Goal: Task Accomplishment & Management: Use online tool/utility

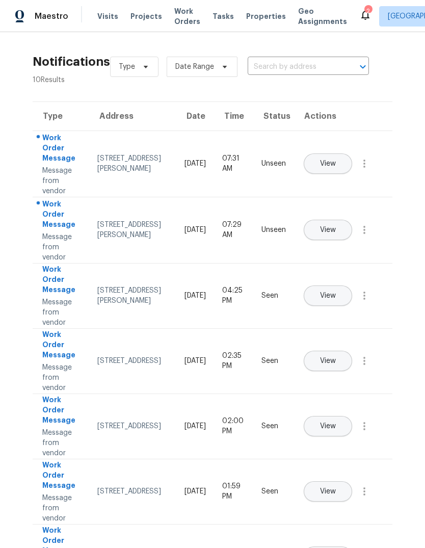
click at [350, 220] on button "View" at bounding box center [328, 230] width 48 height 20
click at [336, 160] on span "View" at bounding box center [328, 164] width 16 height 8
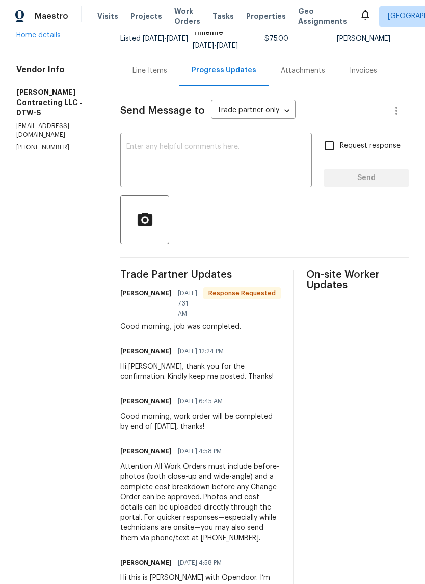
scroll to position [52, 0]
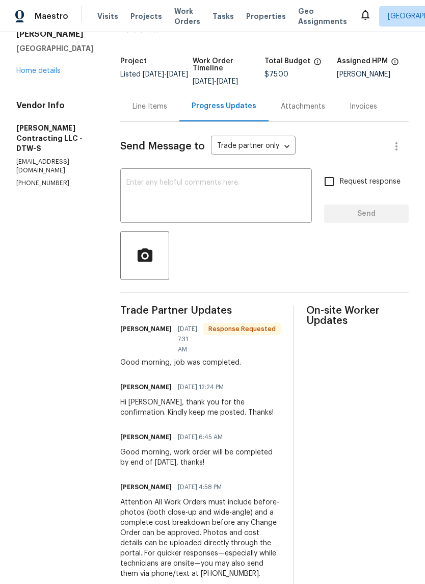
click at [162, 113] on div "Line Items" at bounding box center [149, 106] width 59 height 30
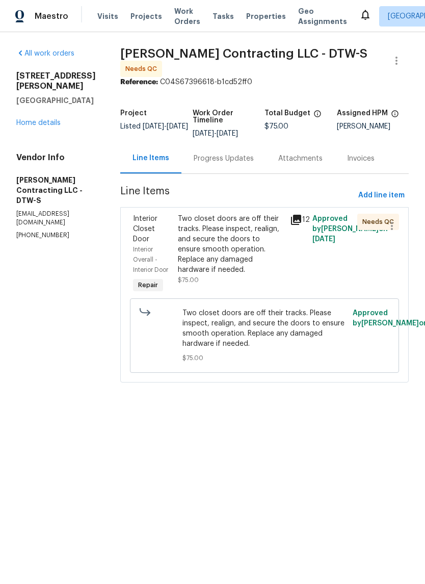
click at [301, 220] on icon at bounding box center [296, 220] width 10 height 10
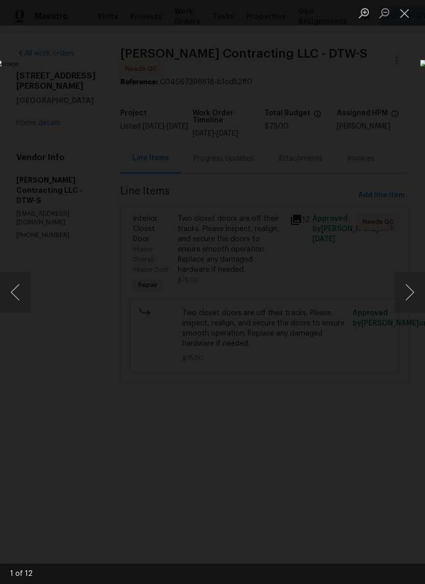
click at [406, 281] on button "Next image" at bounding box center [410, 292] width 31 height 41
click at [405, 278] on button "Next image" at bounding box center [410, 292] width 31 height 41
click at [407, 281] on button "Next image" at bounding box center [410, 292] width 31 height 41
click at [409, 283] on button "Next image" at bounding box center [410, 292] width 31 height 41
click at [406, 290] on button "Next image" at bounding box center [410, 292] width 31 height 41
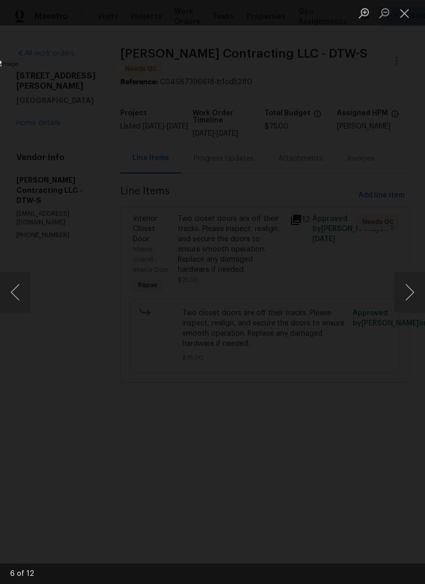
click at [406, 293] on button "Next image" at bounding box center [410, 292] width 31 height 41
click at [407, 292] on button "Next image" at bounding box center [410, 292] width 31 height 41
click at [409, 294] on button "Next image" at bounding box center [410, 292] width 31 height 41
click at [409, 291] on button "Next image" at bounding box center [410, 292] width 31 height 41
click at [409, 294] on button "Next image" at bounding box center [410, 292] width 31 height 41
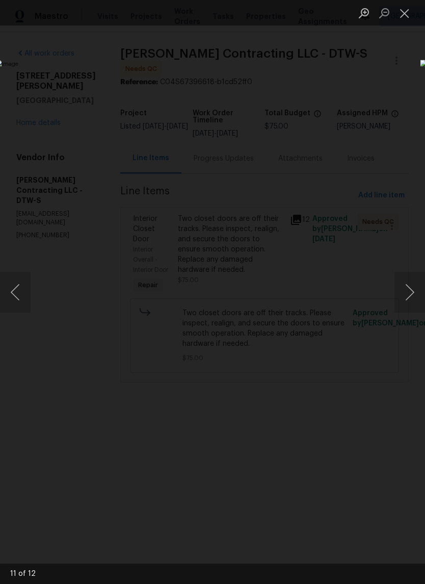
click at [404, 292] on button "Next image" at bounding box center [410, 292] width 31 height 41
click at [403, 16] on button "Close lightbox" at bounding box center [405, 13] width 20 height 18
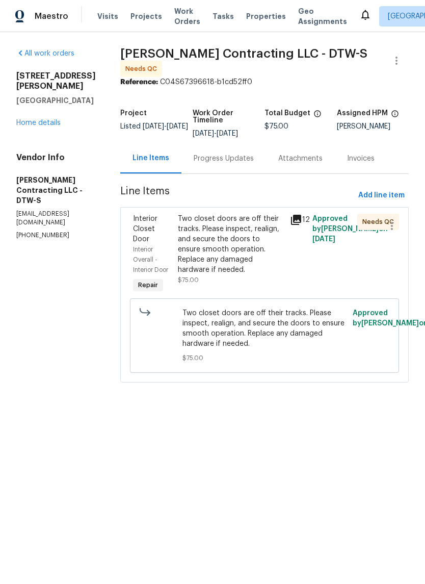
click at [48, 119] on link "Home details" at bounding box center [38, 122] width 44 height 7
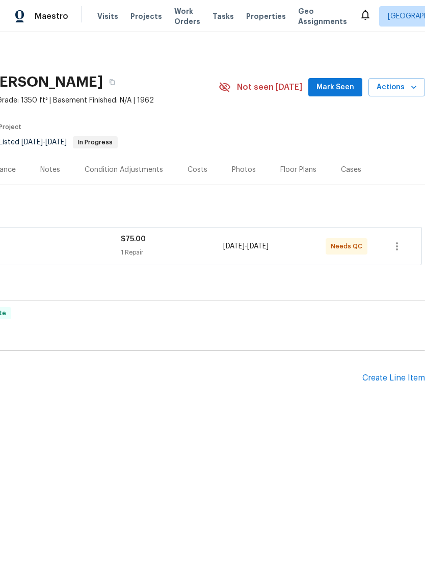
scroll to position [0, 151]
click at [265, 20] on span "Properties" at bounding box center [266, 16] width 40 height 10
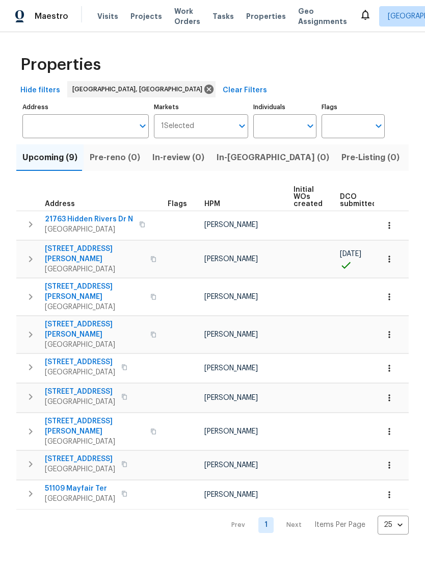
click at [412, 159] on span "Listed (18)" at bounding box center [433, 157] width 42 height 14
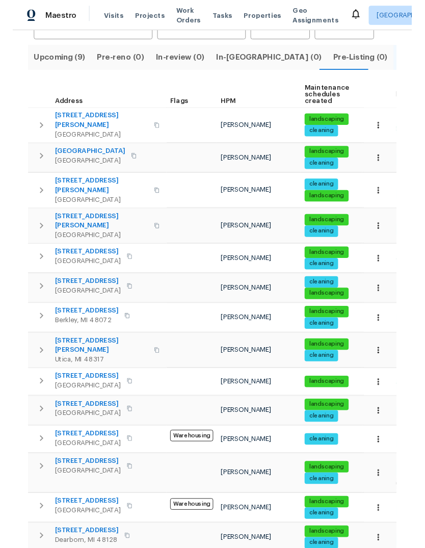
scroll to position [97, 0]
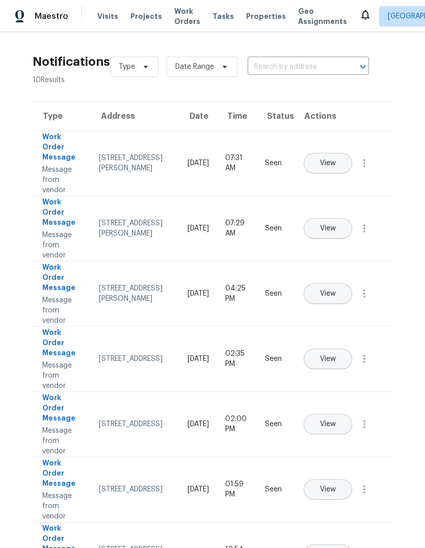
click at [246, 21] on span "Properties" at bounding box center [266, 16] width 40 height 10
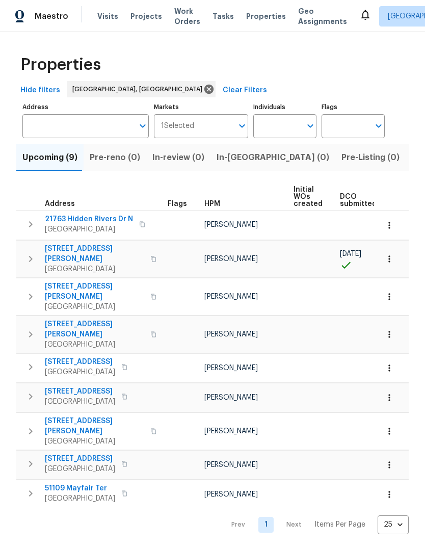
click at [178, 15] on span "Work Orders" at bounding box center [187, 16] width 26 height 20
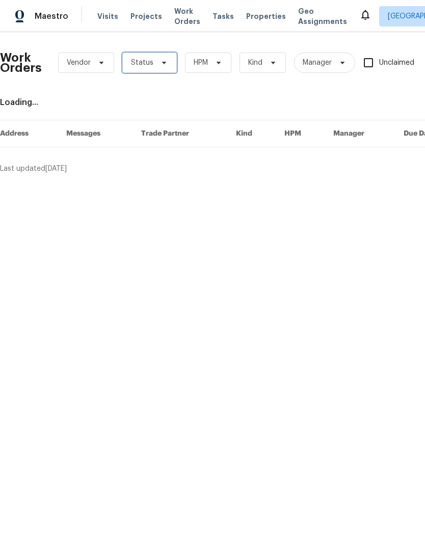
click at [157, 63] on span at bounding box center [162, 63] width 11 height 8
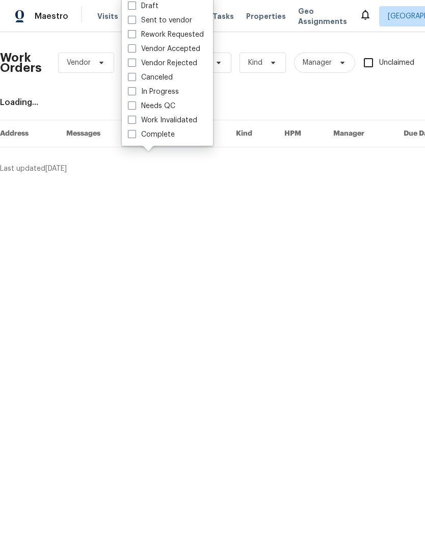
click at [171, 107] on label "Needs QC" at bounding box center [151, 106] width 47 height 10
click at [135, 107] on input "Needs QC" at bounding box center [131, 104] width 7 height 7
checkbox input "true"
